Goal: Task Accomplishment & Management: Use online tool/utility

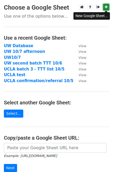
click at [105, 8] on icon at bounding box center [106, 7] width 3 height 4
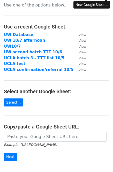
scroll to position [69, 0]
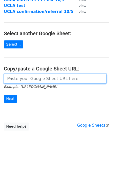
click at [21, 79] on input "url" at bounding box center [55, 79] width 103 height 10
paste input "https://docs.google.com/spreadsheets/d/1Br5ca6uONmNVdEl36Mhi6BfUXVIvGM74MwyLofT…"
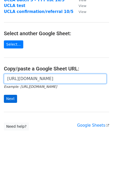
type input "https://docs.google.com/spreadsheets/d/1Br5ca6uONmNVdEl36Mhi6BfUXVIvGM74MwyLofT…"
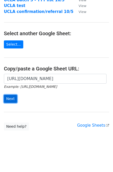
click at [11, 98] on input "Next" at bounding box center [10, 99] width 13 height 8
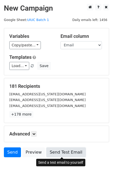
click at [61, 151] on link "Send Test Email" at bounding box center [65, 152] width 39 height 10
click at [65, 151] on link "Send Test Email" at bounding box center [65, 152] width 39 height 10
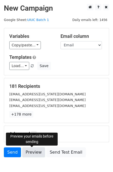
click at [34, 151] on link "Preview" at bounding box center [33, 152] width 23 height 10
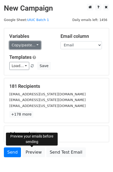
click at [20, 45] on link "Copy/paste..." at bounding box center [25, 45] width 32 height 8
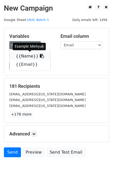
click at [24, 54] on link "{{Name}}" at bounding box center [30, 56] width 41 height 8
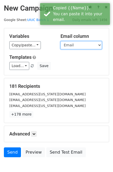
click at [83, 45] on select "Name Email" at bounding box center [81, 45] width 41 height 8
click at [61, 41] on select "Name Email" at bounding box center [81, 45] width 41 height 8
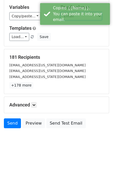
scroll to position [29, 0]
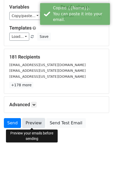
click at [33, 124] on link "Preview" at bounding box center [33, 123] width 23 height 10
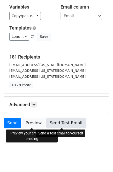
click at [65, 125] on link "Send Test Email" at bounding box center [65, 123] width 39 height 10
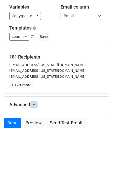
click at [37, 102] on link at bounding box center [34, 105] width 6 height 6
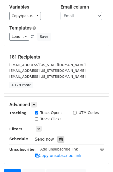
click at [59, 139] on icon at bounding box center [60, 140] width 3 height 4
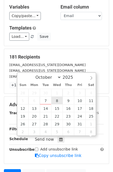
scroll to position [0, 0]
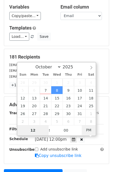
type input "2025-10-08 00:00"
click at [84, 128] on span "PM" at bounding box center [89, 130] width 14 height 10
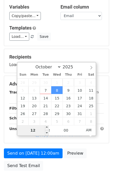
drag, startPoint x: 35, startPoint y: 131, endPoint x: 29, endPoint y: 130, distance: 5.5
click at [29, 130] on input "12" at bounding box center [33, 130] width 32 height 10
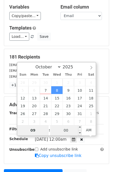
type input "09"
type input "2025-10-08 09:00"
drag, startPoint x: 60, startPoint y: 129, endPoint x: 73, endPoint y: 131, distance: 12.5
click at [73, 131] on input "00" at bounding box center [66, 130] width 32 height 10
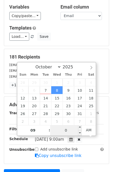
type input "06"
click at [72, 129] on input "06" at bounding box center [66, 130] width 32 height 10
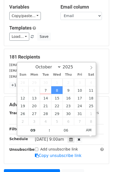
type input "[DATE] 09:06"
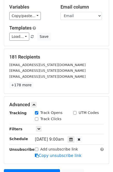
click at [96, 53] on div "181 Recipients jang64@illinois.edu kmanoj2@illinois.edu yikun2@illinois.edu +17…" at bounding box center [56, 71] width 105 height 45
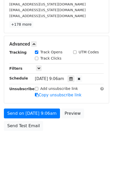
scroll to position [92, 0]
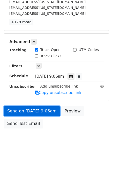
click at [28, 111] on link "Send on [DATE] 9:06am" at bounding box center [32, 111] width 56 height 10
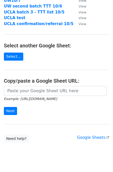
scroll to position [69, 0]
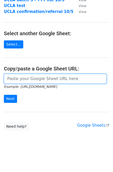
click at [42, 80] on input "url" at bounding box center [55, 79] width 103 height 10
paste input "[URL][DOMAIN_NAME]"
type input "https://docs.google.com/spreadsheets/d/1Br5ca6uONmNVdEl36Mhi6BfUXVIvGM74MwyLofT…"
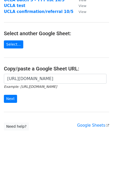
scroll to position [0, 0]
click at [12, 100] on input "Next" at bounding box center [10, 99] width 13 height 8
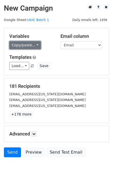
click at [25, 45] on link "Copy/paste..." at bounding box center [25, 45] width 32 height 8
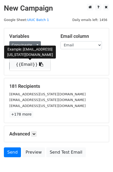
click at [29, 63] on link "{{Email}}" at bounding box center [30, 64] width 41 height 8
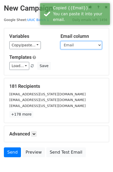
click at [76, 46] on select "Name Email" at bounding box center [81, 45] width 41 height 8
click at [61, 41] on select "Name Email" at bounding box center [81, 45] width 41 height 8
click at [73, 45] on select "Name Email" at bounding box center [81, 45] width 41 height 8
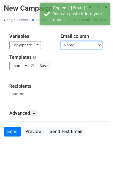
select select "Email"
click at [61, 41] on select "Name Email" at bounding box center [81, 45] width 41 height 8
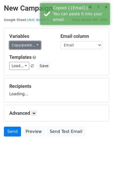
click at [22, 44] on link "Copy/paste..." at bounding box center [25, 45] width 32 height 8
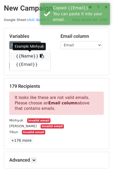
click at [27, 55] on link "{{Name}}" at bounding box center [30, 56] width 41 height 8
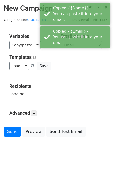
click at [63, 60] on div "Templates Load... Webinar Invitation Order Confirmation Trial Expiration Warnin…" at bounding box center [56, 62] width 102 height 16
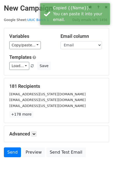
scroll to position [29, 0]
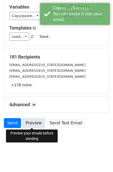
click at [35, 122] on link "Preview" at bounding box center [33, 123] width 23 height 10
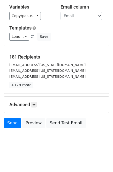
click at [87, 125] on div "Send Preview Send Test Email" at bounding box center [56, 124] width 113 height 12
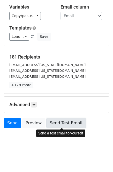
click at [69, 122] on link "Send Test Email" at bounding box center [65, 123] width 39 height 10
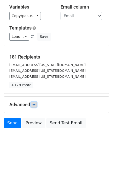
click at [36, 106] on icon at bounding box center [33, 104] width 3 height 3
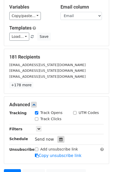
click at [58, 137] on div at bounding box center [61, 139] width 7 height 7
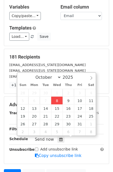
type input "[DATE] 12:00"
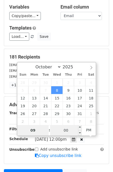
type input "09"
type input "[DATE] 21:00"
click at [62, 132] on input "00" at bounding box center [66, 130] width 32 height 10
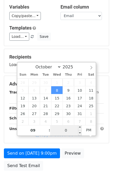
type input "06"
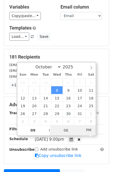
type input "[DATE] 09:06"
click at [91, 131] on span "AM" at bounding box center [89, 130] width 14 height 10
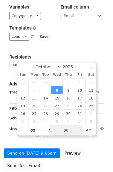
type input "06"
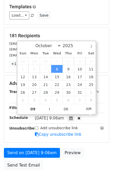
scroll to position [92, 0]
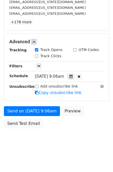
click at [64, 136] on body "New Campaign Daily emails left: 1456 Google Sheet: UIUC Batch 1 Variables Copy/…" at bounding box center [56, 32] width 113 height 240
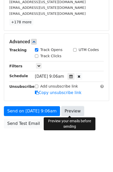
click at [72, 112] on link "Preview" at bounding box center [72, 111] width 23 height 10
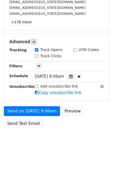
click at [88, 107] on div "Send on [DATE] 9:06am Preview Send Test Email" at bounding box center [56, 118] width 113 height 25
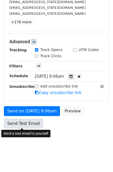
click at [34, 125] on link "Send Test Email" at bounding box center [23, 124] width 39 height 10
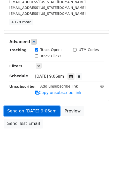
click at [45, 113] on link "Send on [DATE] 9:06am" at bounding box center [32, 111] width 56 height 10
